Goal: Task Accomplishment & Management: Use online tool/utility

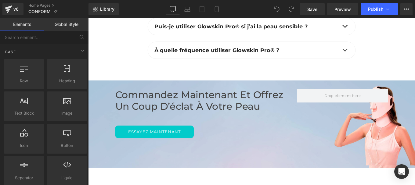
click at [63, 22] on link "Global Style" at bounding box center [66, 24] width 44 height 12
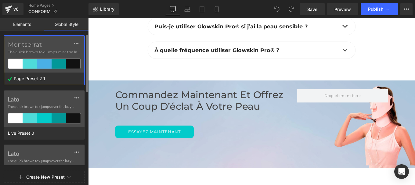
click at [46, 45] on label "Montserrat" at bounding box center [44, 44] width 73 height 7
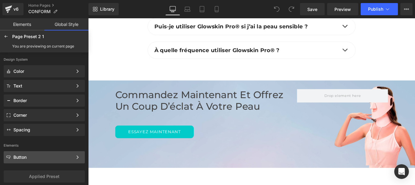
click at [23, 159] on div "Button" at bounding box center [42, 157] width 59 height 5
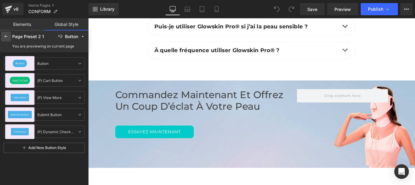
click at [6, 34] on icon at bounding box center [6, 36] width 5 height 5
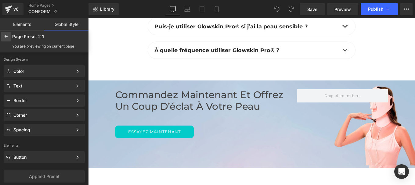
click at [4, 36] on icon at bounding box center [6, 36] width 5 height 5
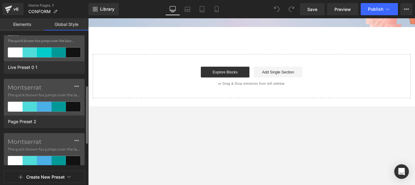
scroll to position [178, 0]
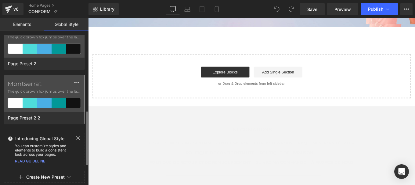
click at [48, 87] on label "Montserrat" at bounding box center [44, 83] width 73 height 7
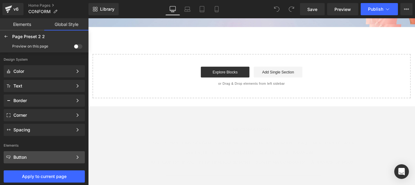
click at [29, 159] on div "Button" at bounding box center [42, 157] width 59 height 5
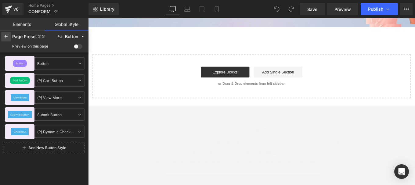
click at [6, 37] on icon at bounding box center [6, 36] width 5 height 5
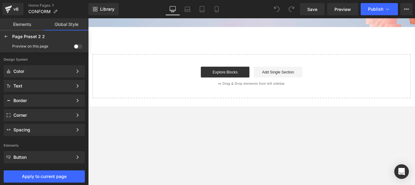
click at [7, 31] on div "Page Preset 2 2 Edited Preview on this page" at bounding box center [44, 42] width 89 height 22
click at [6, 36] on icon at bounding box center [6, 36] width 5 height 5
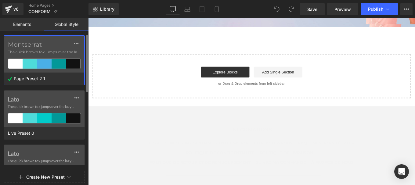
click at [51, 75] on div "Page Preset 2 1" at bounding box center [42, 79] width 77 height 12
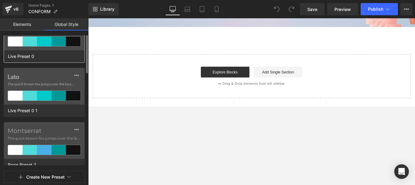
scroll to position [78, 0]
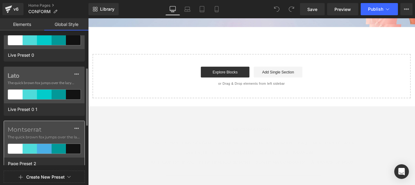
click at [41, 141] on div "Montserrat The quick brown fox jumps over the lazy..." at bounding box center [44, 139] width 81 height 37
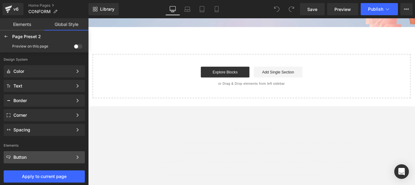
click at [26, 158] on div "Button" at bounding box center [42, 157] width 59 height 5
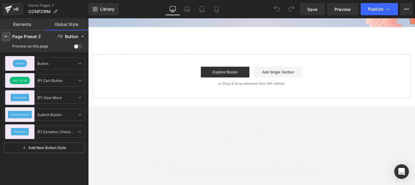
click at [6, 35] on icon at bounding box center [6, 36] width 5 height 5
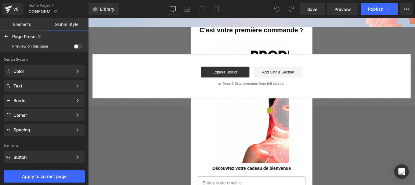
click at [80, 46] on span at bounding box center [78, 46] width 9 height 5
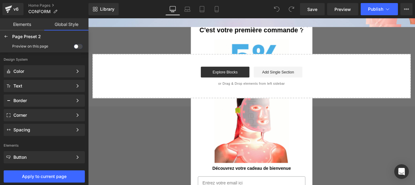
click at [74, 48] on input "checkbox" at bounding box center [74, 48] width 0 height 0
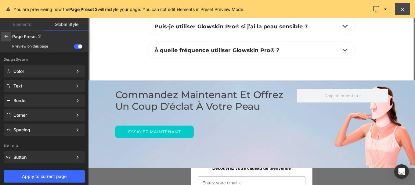
click at [7, 34] on icon at bounding box center [6, 36] width 5 height 5
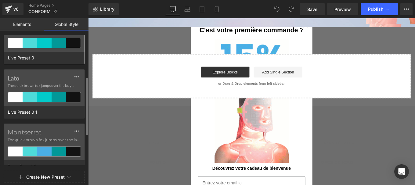
scroll to position [95, 0]
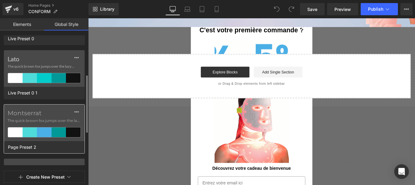
click at [47, 121] on span "The quick brown fox jumps over the lazy..." at bounding box center [44, 120] width 73 height 5
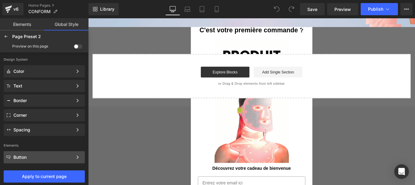
click at [45, 92] on div "Button Color Style Define a color palette and apply it to your pages 1 of 3 Next" at bounding box center [44, 86] width 81 height 12
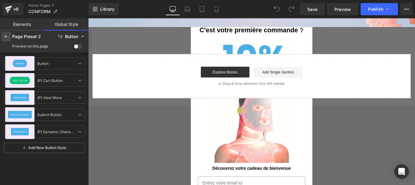
click at [5, 37] on icon at bounding box center [6, 36] width 5 height 5
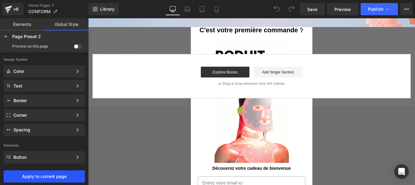
click at [39, 180] on button "Apply to current page" at bounding box center [44, 177] width 81 height 12
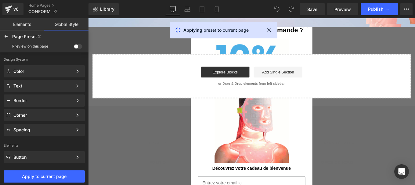
click at [27, 87] on div at bounding box center [44, 92] width 89 height 185
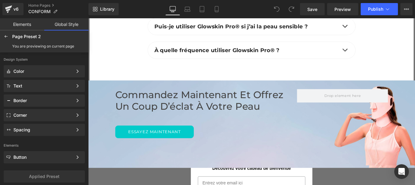
click at [27, 87] on div "Text" at bounding box center [42, 86] width 59 height 5
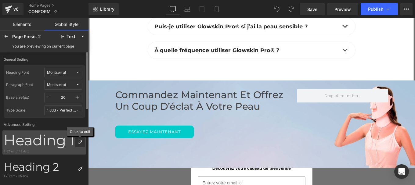
click at [79, 143] on icon at bounding box center [80, 142] width 5 height 5
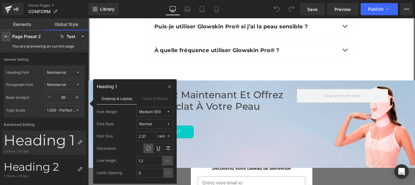
click at [7, 34] on icon at bounding box center [6, 36] width 5 height 5
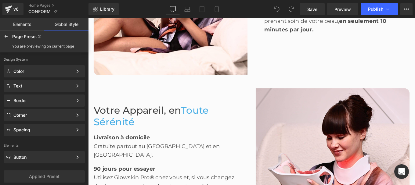
scroll to position [1068, 0]
click at [6, 38] on icon at bounding box center [6, 36] width 5 height 5
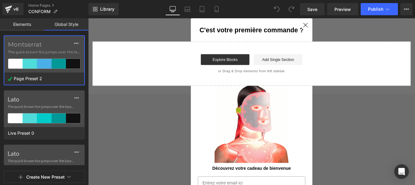
scroll to position [2118, 0]
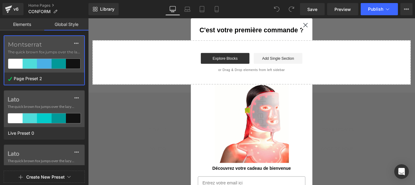
click at [20, 25] on link "Elements" at bounding box center [22, 24] width 44 height 12
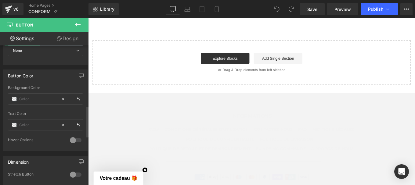
scroll to position [275, 0]
click at [34, 101] on input "text" at bounding box center [38, 99] width 39 height 7
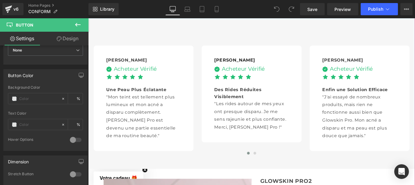
scroll to position [1360, 0]
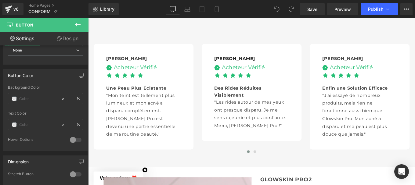
type input "0"
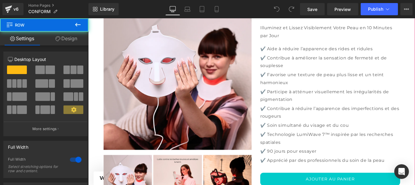
scroll to position [1620, 0]
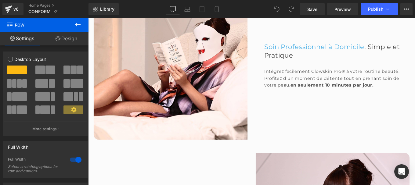
scroll to position [895, 0]
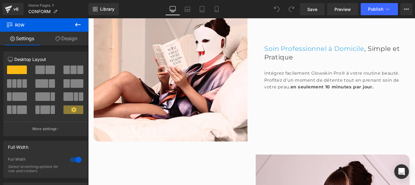
click at [77, 26] on icon at bounding box center [77, 25] width 5 height 4
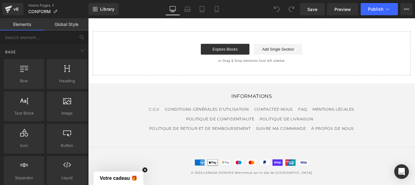
scroll to position [2189, 0]
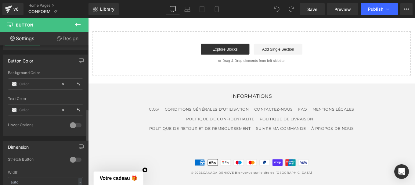
scroll to position [290, 0]
click at [27, 84] on input "text" at bounding box center [38, 84] width 39 height 7
type input "#4aafe6"
type input "100"
type input "#4aafe6"
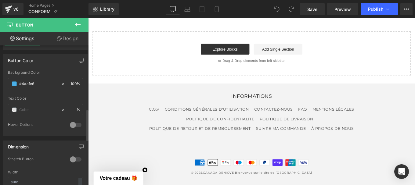
click at [56, 64] on div "Button Color" at bounding box center [46, 61] width 84 height 12
click at [378, 7] on span "Publish" at bounding box center [375, 9] width 15 height 5
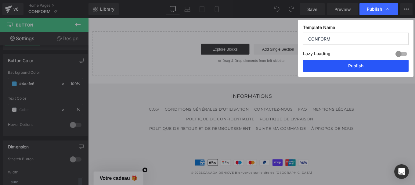
click at [352, 63] on button "Publish" at bounding box center [356, 66] width 106 height 12
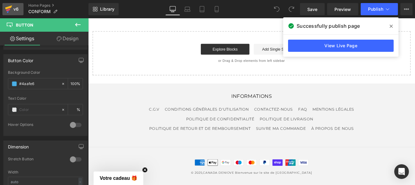
click at [10, 10] on icon at bounding box center [8, 10] width 4 height 3
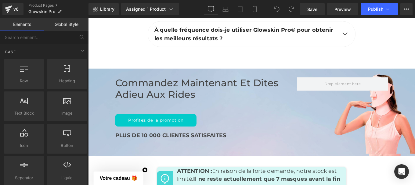
scroll to position [2594, 0]
click at [154, 127] on div "Profitez de la promotion Button" at bounding box center [221, 134] width 205 height 14
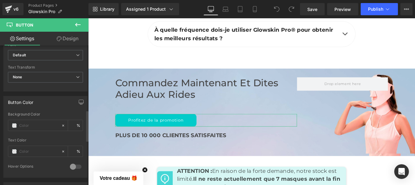
scroll to position [297, 0]
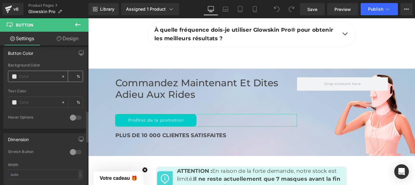
click at [24, 79] on input "text" at bounding box center [38, 76] width 39 height 7
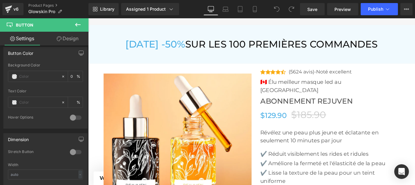
scroll to position [2040, 0]
click at [29, 78] on input "text" at bounding box center [38, 76] width 39 height 7
paste input "#4aafe6"
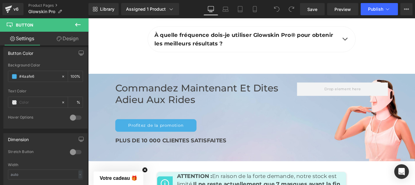
scroll to position [2578, 0]
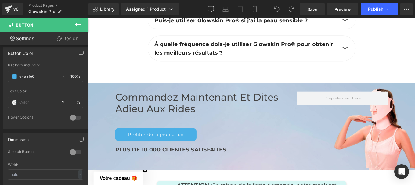
type input "#4aafe6"
click at [76, 24] on icon at bounding box center [77, 25] width 5 height 4
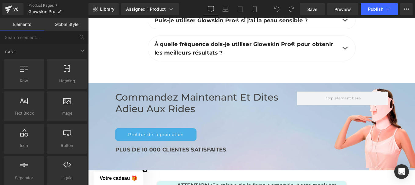
click at [68, 24] on link "Global Style" at bounding box center [66, 24] width 44 height 12
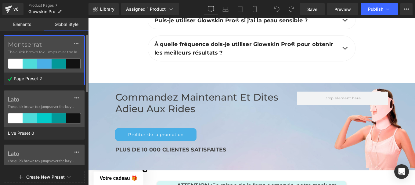
click at [41, 47] on label "Montserrat" at bounding box center [44, 44] width 73 height 7
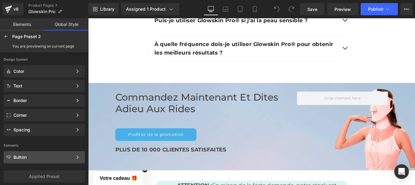
click at [24, 159] on div "Button" at bounding box center [42, 157] width 59 height 5
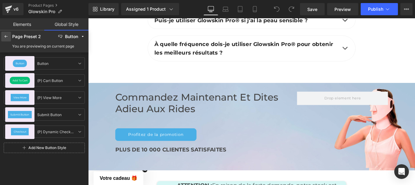
click at [6, 34] on icon at bounding box center [6, 36] width 5 height 5
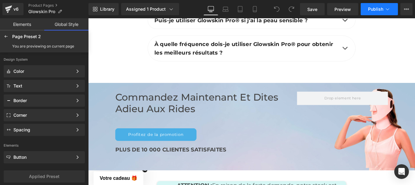
click at [376, 11] on span "Publish" at bounding box center [375, 9] width 15 height 5
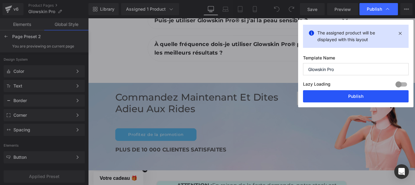
click at [350, 96] on button "Publish" at bounding box center [356, 96] width 106 height 12
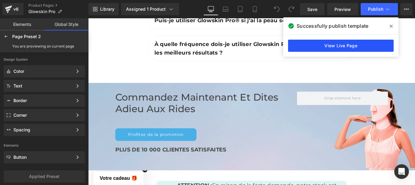
click at [317, 48] on link "View Live Page" at bounding box center [341, 46] width 106 height 12
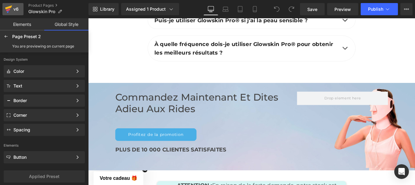
click at [8, 9] on icon at bounding box center [8, 10] width 4 height 3
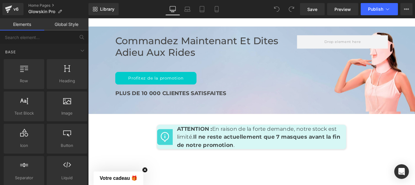
scroll to position [2638, 0]
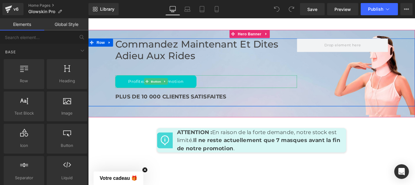
click at [137, 83] on link "Profitez de la promotion" at bounding box center [165, 90] width 92 height 14
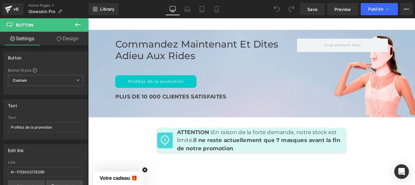
click at [76, 21] on icon at bounding box center [77, 24] width 7 height 7
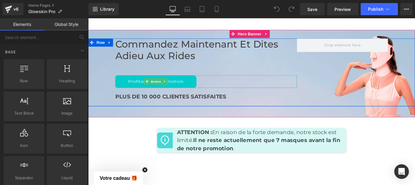
click at [134, 83] on link "Profitez de la promotion" at bounding box center [165, 90] width 92 height 14
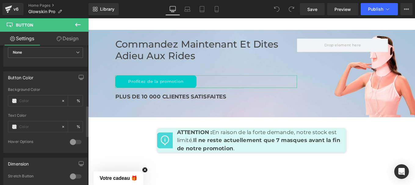
scroll to position [272, 0]
click at [26, 102] on input "text" at bounding box center [38, 101] width 39 height 7
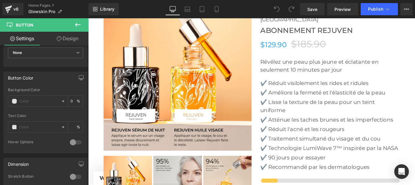
scroll to position [2098, 0]
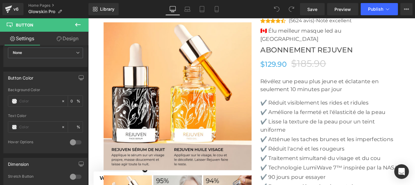
drag, startPoint x: 421, startPoint y: 60, endPoint x: 359, endPoint y: 88, distance: 67.8
click at [415, 60] on div "$129.90 $185.90" at bounding box center [362, 69] width 158 height 19
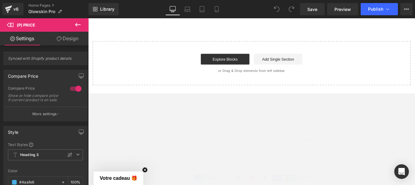
scroll to position [2684, 0]
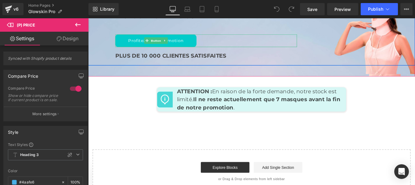
click at [146, 37] on link "Profitez de la promotion" at bounding box center [165, 44] width 92 height 14
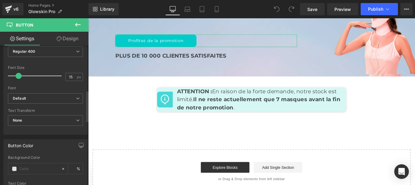
scroll to position [242, 0]
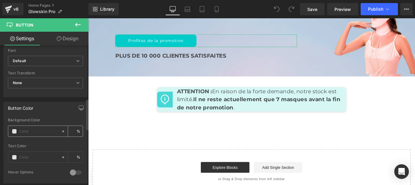
click at [27, 133] on input "text" at bounding box center [38, 131] width 39 height 7
paste input "#4ab3ea"
type input "#4ab3ea"
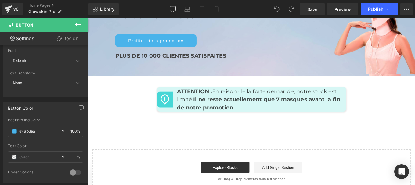
click at [78, 25] on icon at bounding box center [77, 25] width 5 height 4
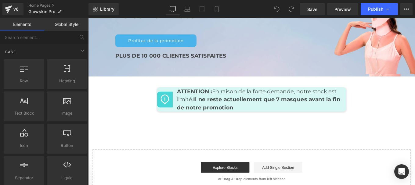
click at [63, 22] on link "Global Style" at bounding box center [66, 24] width 44 height 12
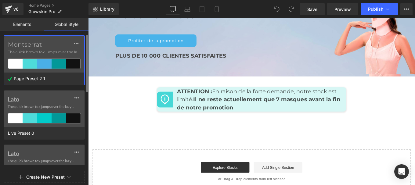
click at [51, 41] on label "Montserrat" at bounding box center [44, 44] width 73 height 7
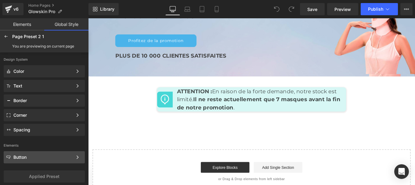
click at [19, 155] on div "Button" at bounding box center [42, 157] width 59 height 5
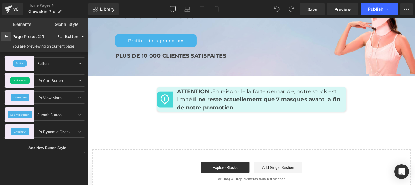
click at [6, 34] on icon at bounding box center [6, 36] width 5 height 5
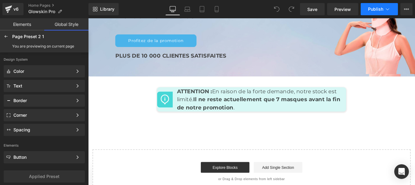
click at [375, 8] on span "Publish" at bounding box center [375, 9] width 15 height 5
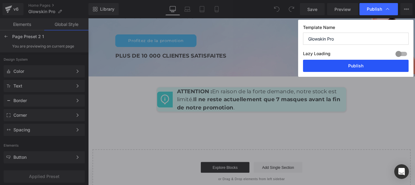
click at [345, 65] on button "Publish" at bounding box center [356, 66] width 106 height 12
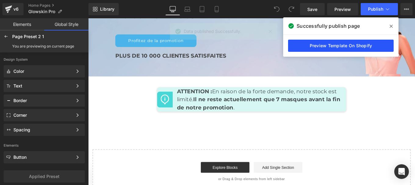
click at [332, 45] on link "Preview Template On Shopify" at bounding box center [341, 46] width 106 height 12
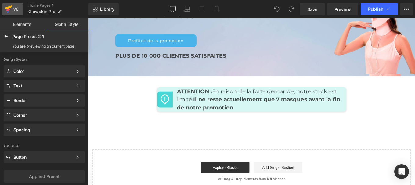
click at [14, 9] on div "v6" at bounding box center [16, 9] width 8 height 8
